Goal: Information Seeking & Learning: Learn about a topic

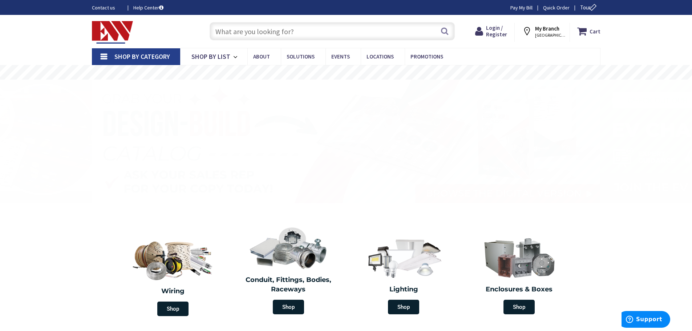
click at [237, 32] on input "text" at bounding box center [332, 31] width 245 height 18
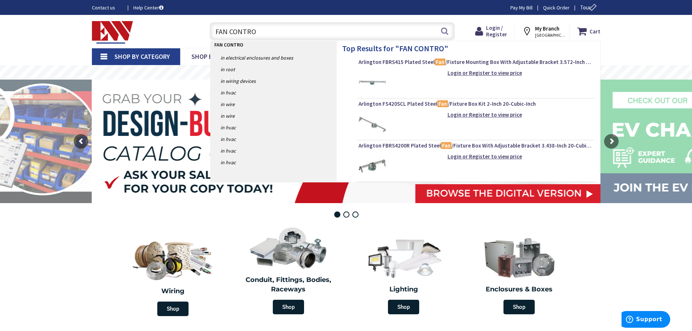
type input "FAN CONTROL"
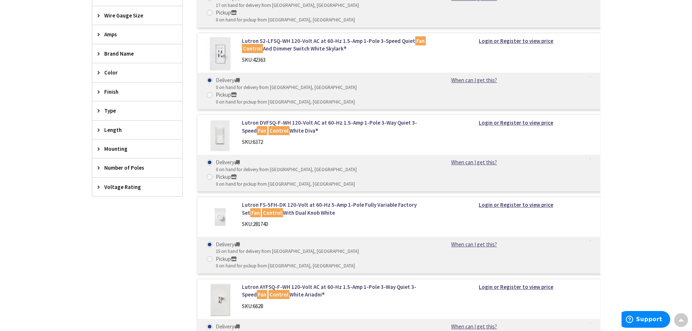
scroll to position [327, 0]
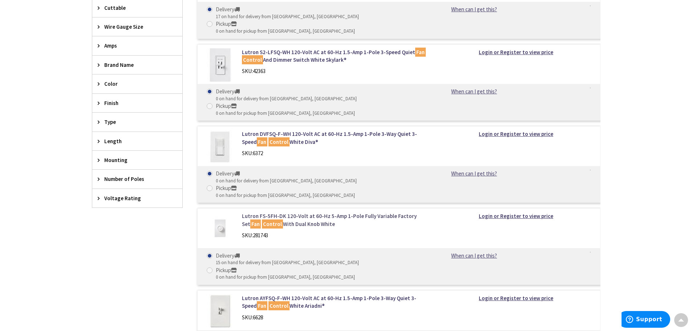
click at [313, 212] on link "Lutron FS-5FH-DK 120-Volt at 60-Hz 5-Amp 1-Pole Fully Variable Factory Set Fan …" at bounding box center [334, 220] width 185 height 16
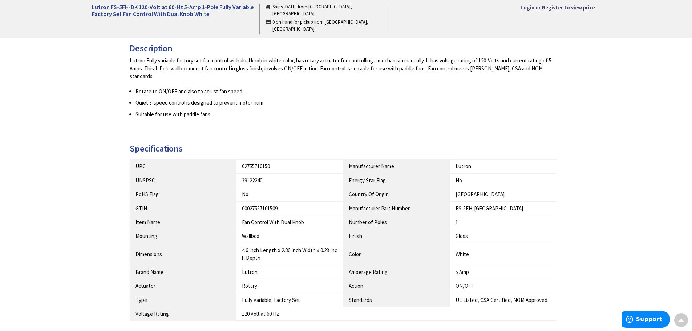
scroll to position [291, 0]
drag, startPoint x: 456, startPoint y: 199, endPoint x: 485, endPoint y: 199, distance: 28.7
click at [485, 204] on div "FS-5FH-DK" at bounding box center [504, 208] width 96 height 8
copy div "FS-5FH-DK"
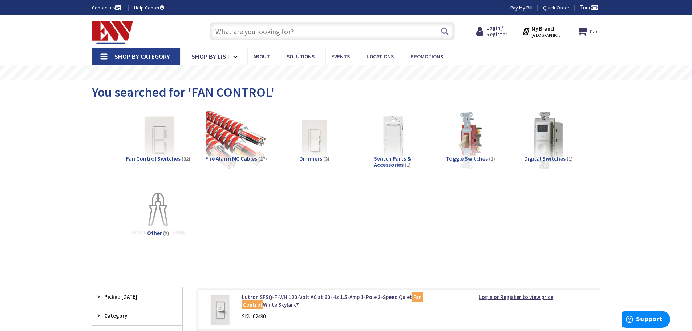
click at [238, 33] on input "text" at bounding box center [332, 31] width 245 height 18
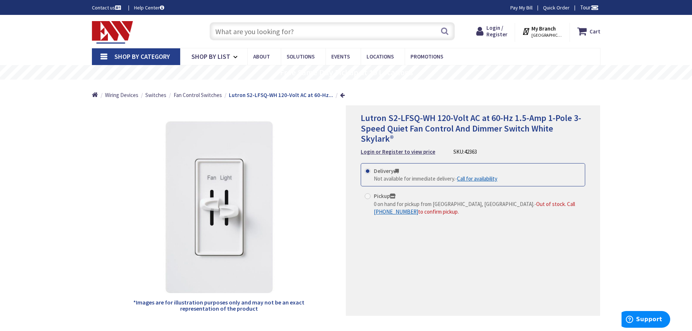
click at [258, 32] on input "text" at bounding box center [332, 31] width 245 height 18
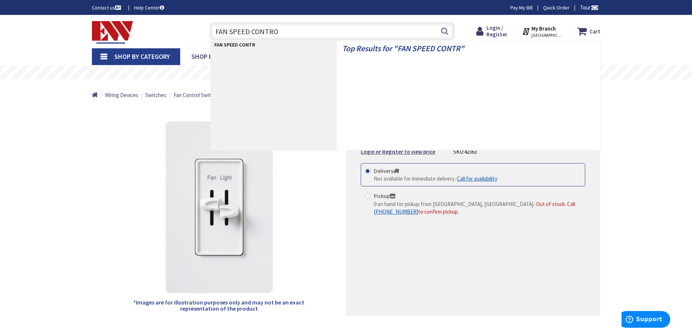
type input "FAN SPEED CONTROL"
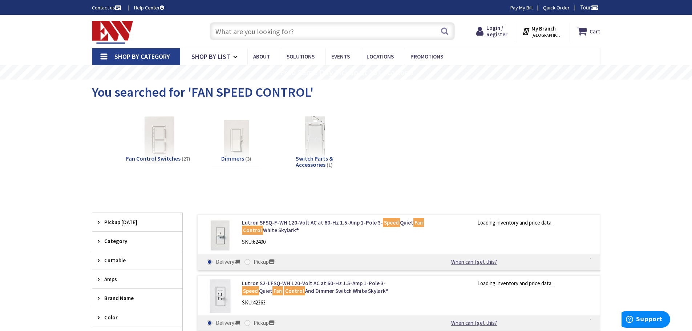
click at [155, 159] on span "Fan Control Switches" at bounding box center [153, 158] width 55 height 7
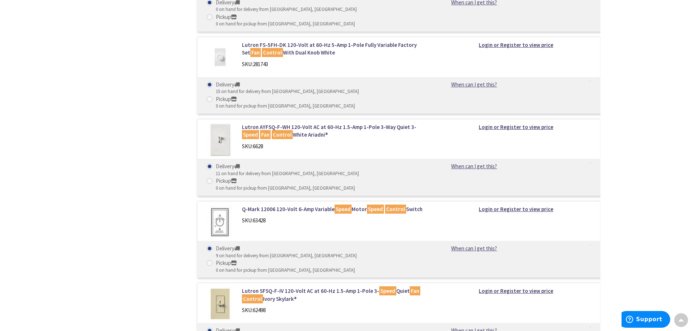
scroll to position [381, 0]
